Goal: Task Accomplishment & Management: Manage account settings

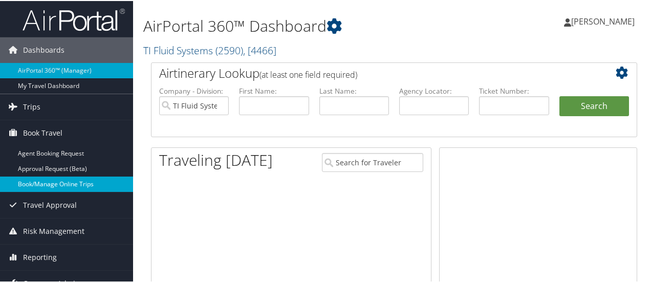
click at [31, 183] on link "Book/Manage Online Trips" at bounding box center [66, 182] width 133 height 15
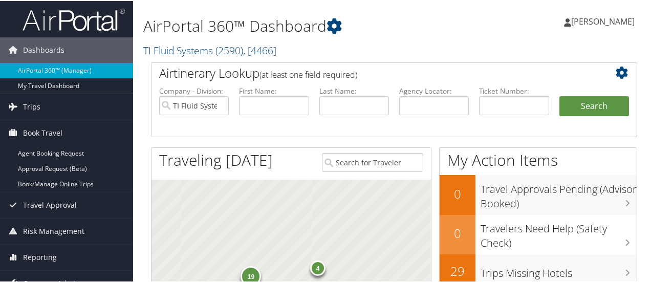
click at [605, 20] on span "[PERSON_NAME]" at bounding box center [602, 20] width 63 height 11
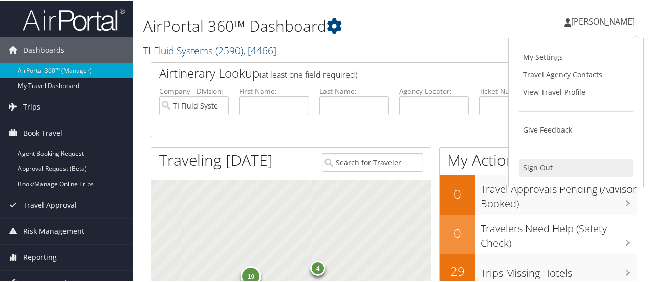
click at [533, 167] on link "Sign Out" at bounding box center [576, 166] width 114 height 17
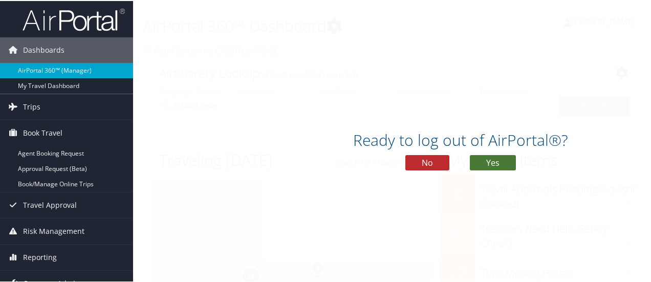
click at [490, 161] on button "Yes" at bounding box center [493, 161] width 46 height 15
